Goal: Task Accomplishment & Management: Manage account settings

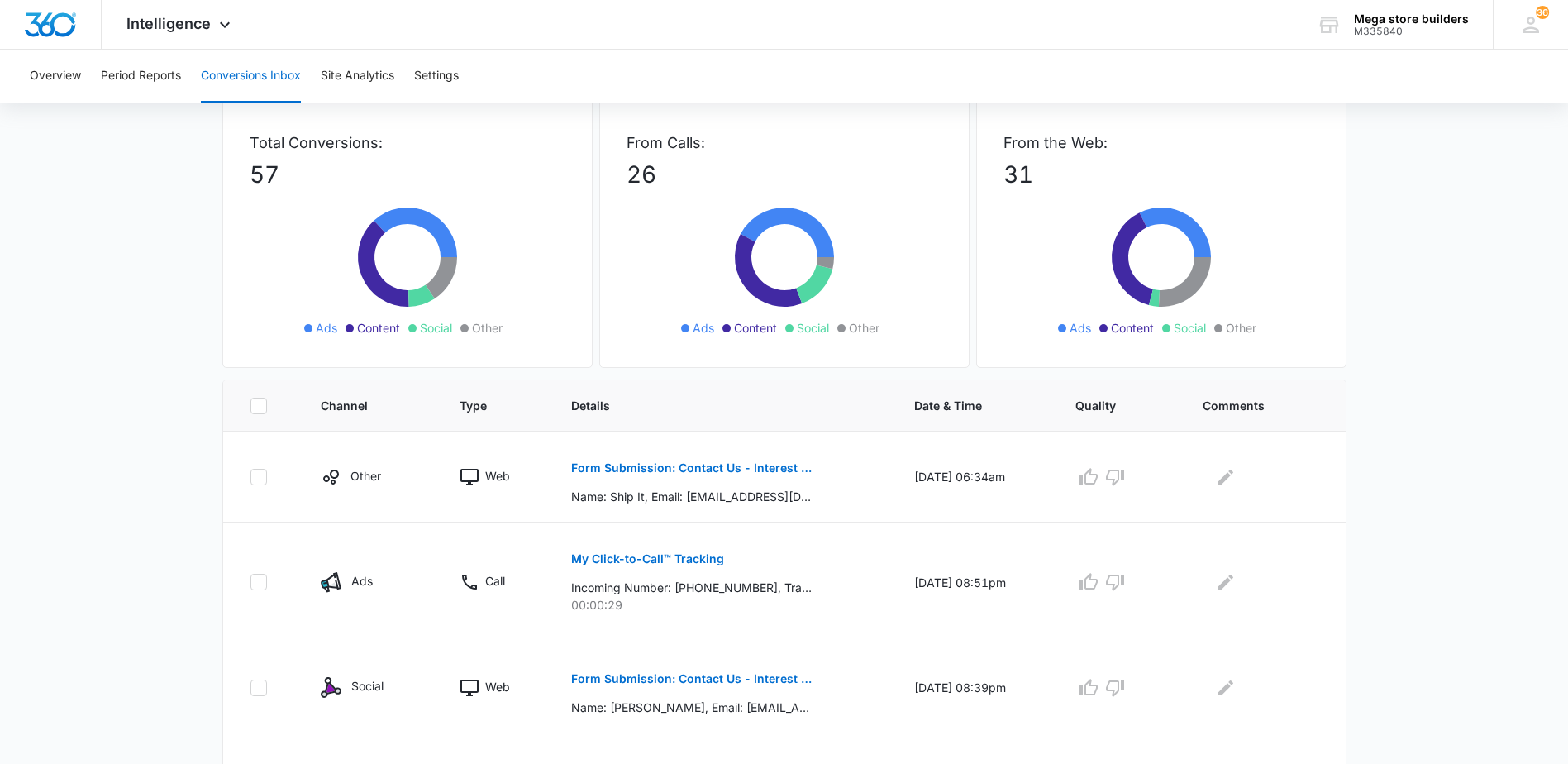
scroll to position [83, 0]
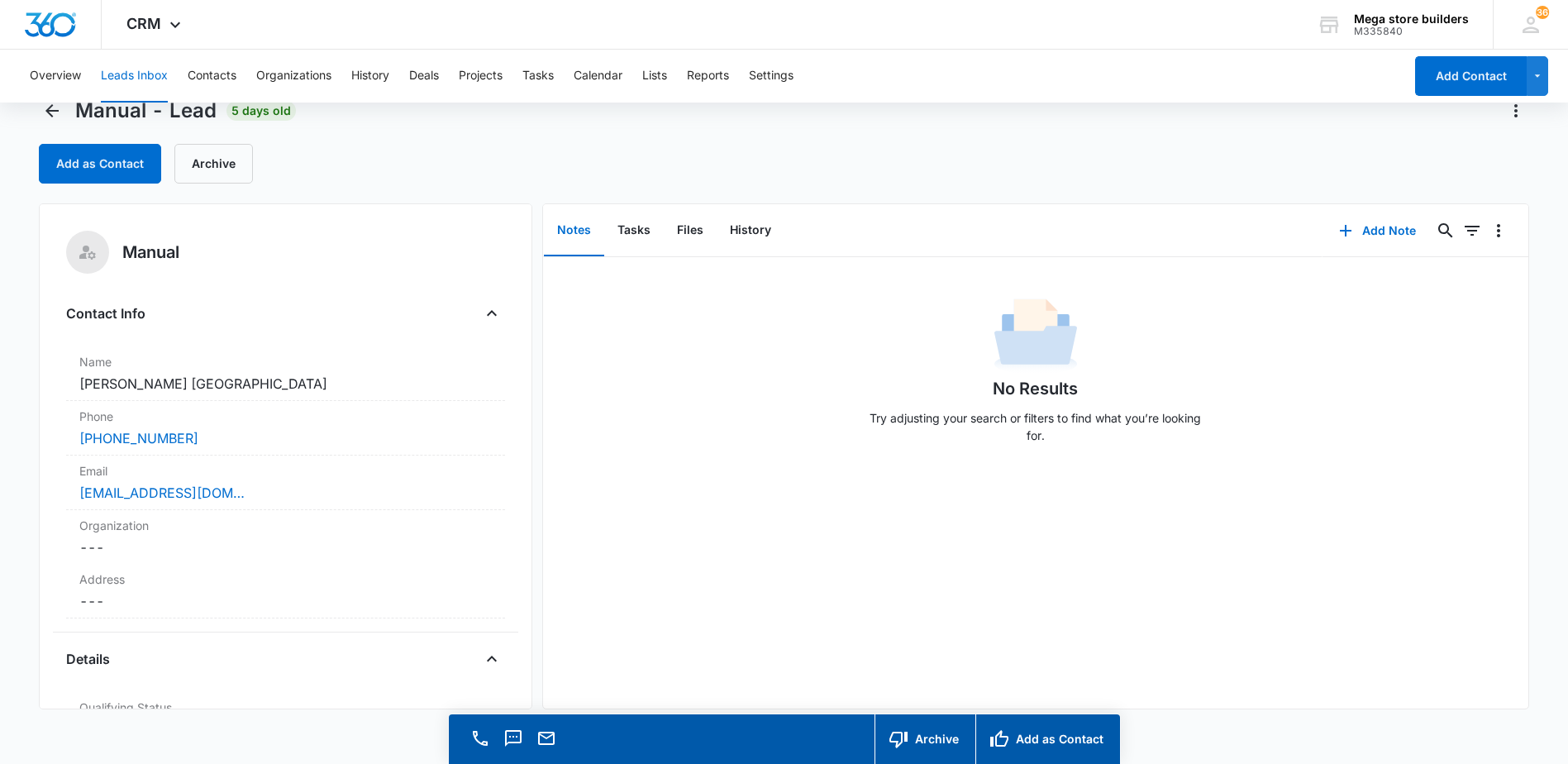
scroll to position [47, 0]
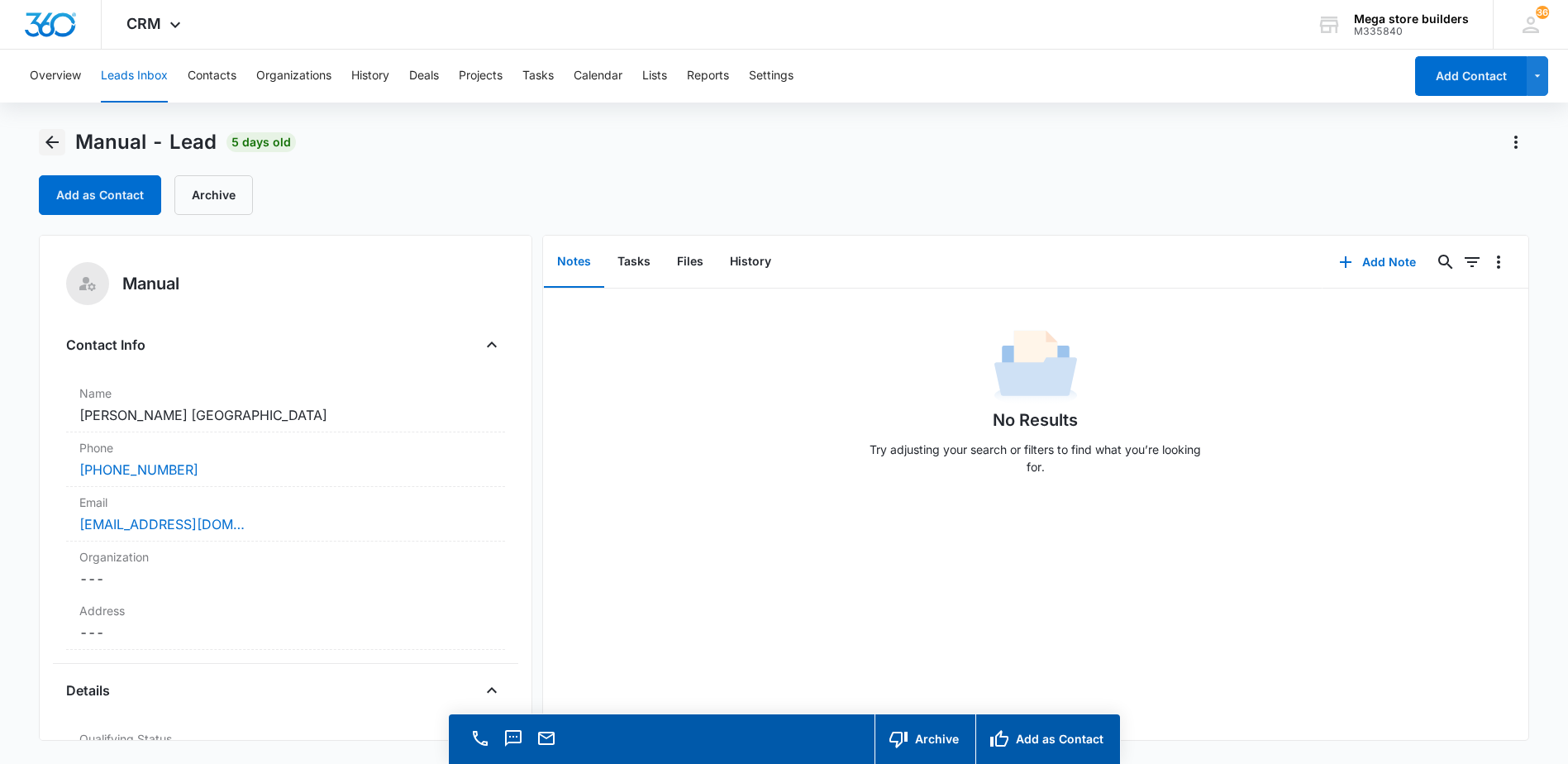
click at [46, 138] on icon "Back" at bounding box center [52, 142] width 20 height 20
